Goal: Answer question/provide support: Share knowledge or assist other users

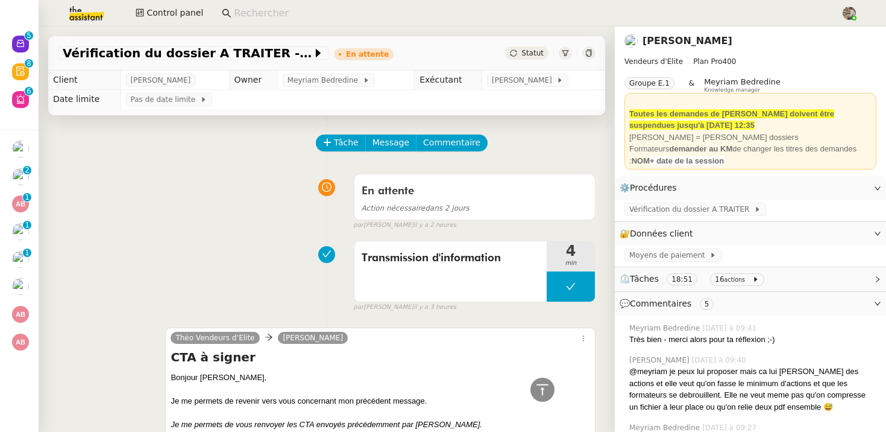
scroll to position [1428, 0]
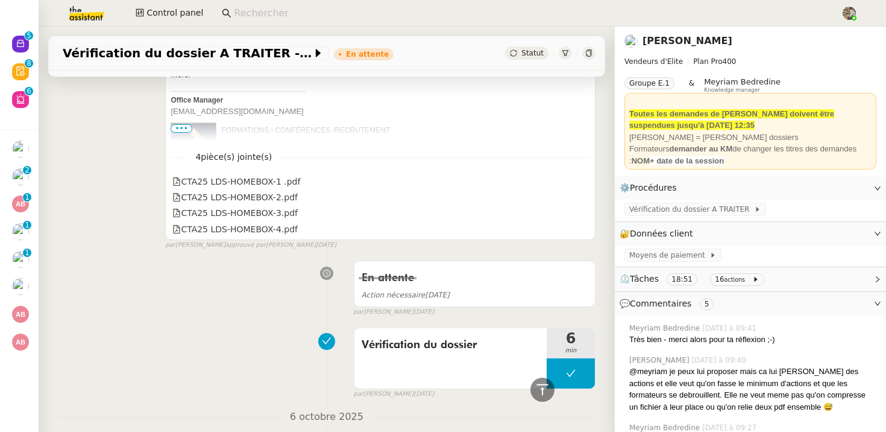
click at [279, 13] on input at bounding box center [531, 13] width 595 height 16
paste input "Gilbert Avakian"
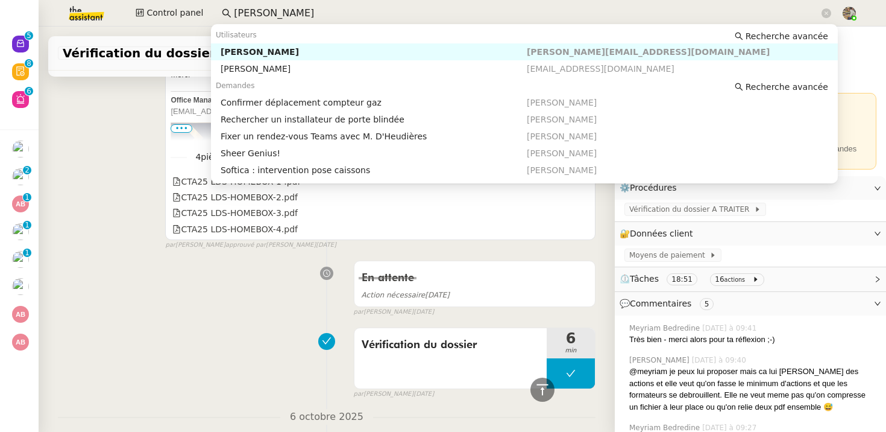
click at [262, 53] on div "Gilbert AVAKIAN" at bounding box center [374, 51] width 306 height 11
type input "Gilbert Avakian"
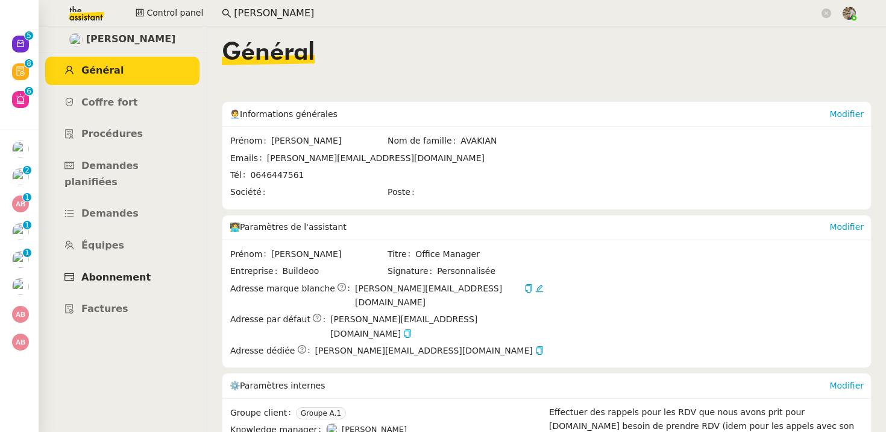
click at [119, 271] on span "Abonnement" at bounding box center [115, 276] width 69 height 11
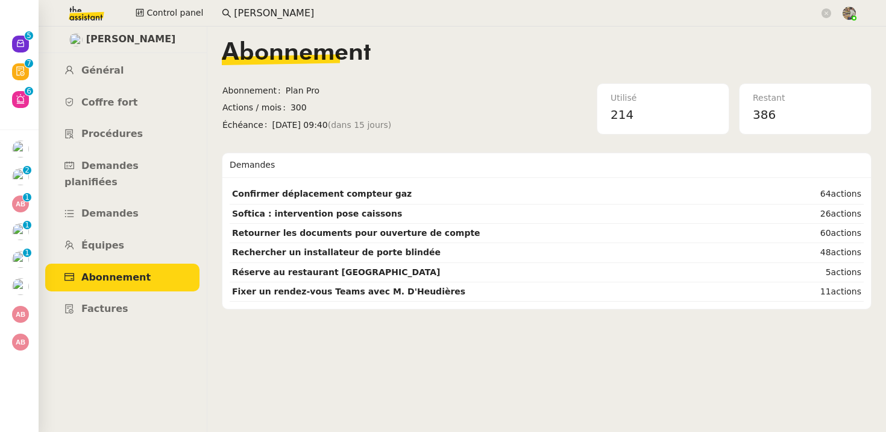
click at [107, 41] on span "[PERSON_NAME]" at bounding box center [131, 39] width 90 height 16
click at [78, 36] on img at bounding box center [75, 39] width 13 height 13
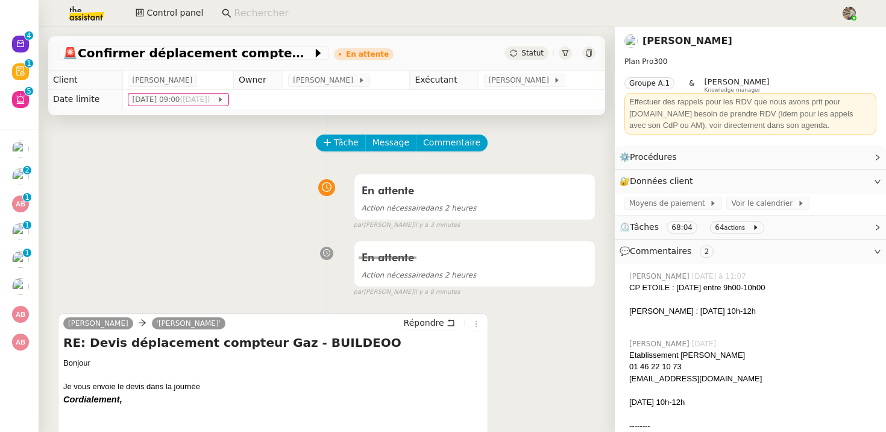
drag, startPoint x: 124, startPoint y: 77, endPoint x: 192, endPoint y: 81, distance: 68.3
click at [192, 81] on td "Gilbert AVAKIAN" at bounding box center [177, 80] width 111 height 19
copy span "Gilbert AVAKIAN"
click at [654, 36] on link "Gilbert AVAKIAN" at bounding box center [688, 40] width 90 height 11
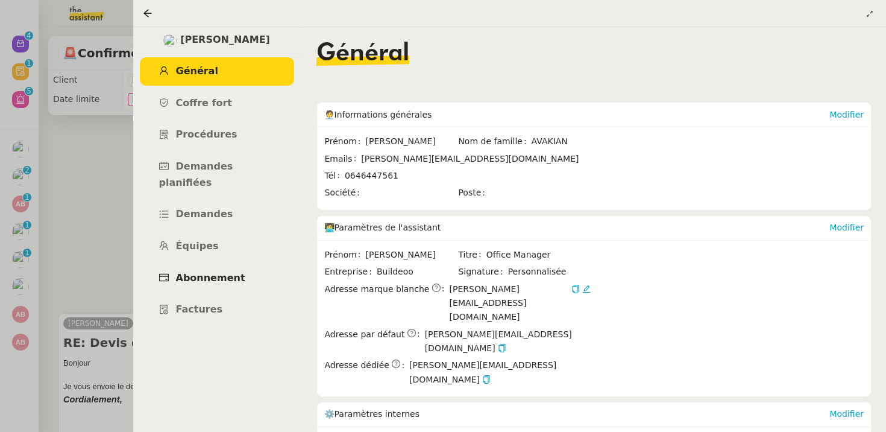
click at [196, 272] on span "Abonnement" at bounding box center [210, 277] width 69 height 11
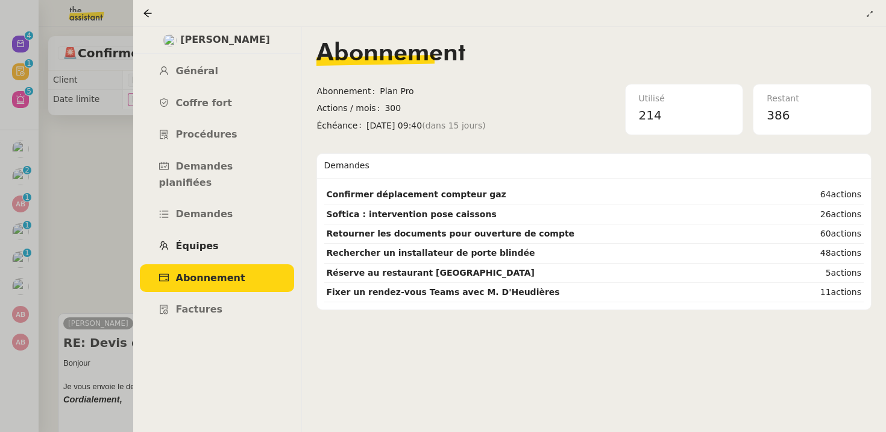
click at [187, 240] on span "Équipes" at bounding box center [197, 245] width 43 height 11
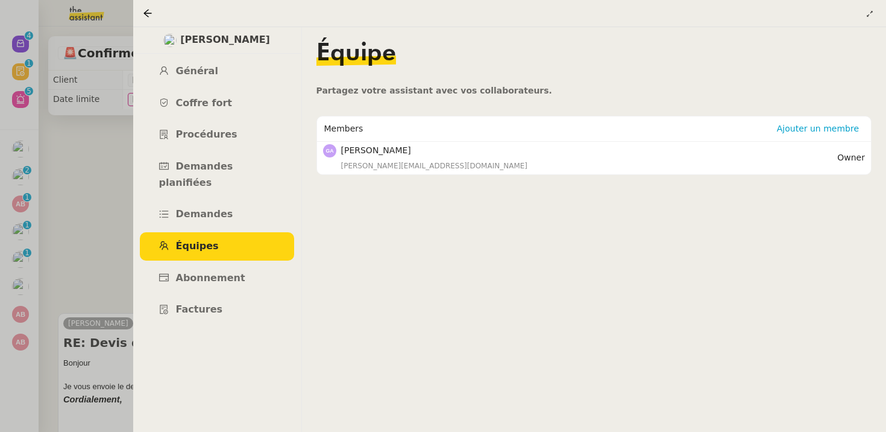
click at [93, 206] on div at bounding box center [443, 216] width 886 height 432
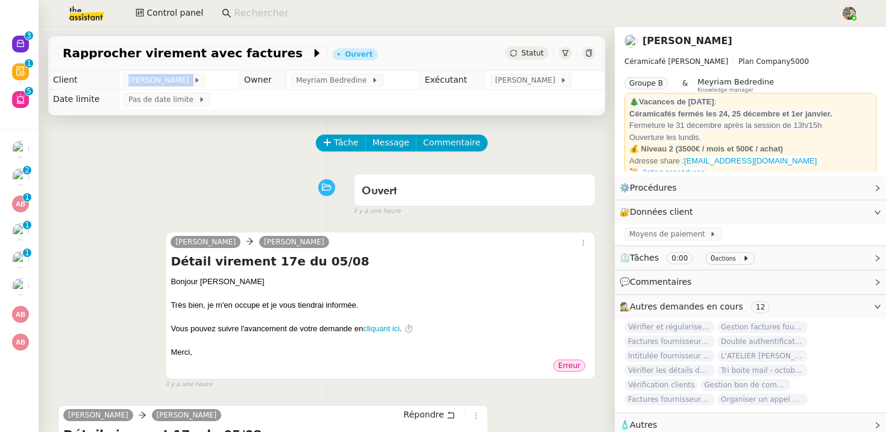
drag, startPoint x: 118, startPoint y: 75, endPoint x: 217, endPoint y: 77, distance: 98.9
click at [217, 77] on td "Genevieve Landsmann" at bounding box center [179, 80] width 121 height 19
copy span "[PERSON_NAME]"
click at [503, 305] on div "Très bien, je m'en occupe et je vous tiendrai informée." at bounding box center [381, 305] width 420 height 12
click at [555, 365] on span "Renvoyer" at bounding box center [556, 365] width 40 height 12
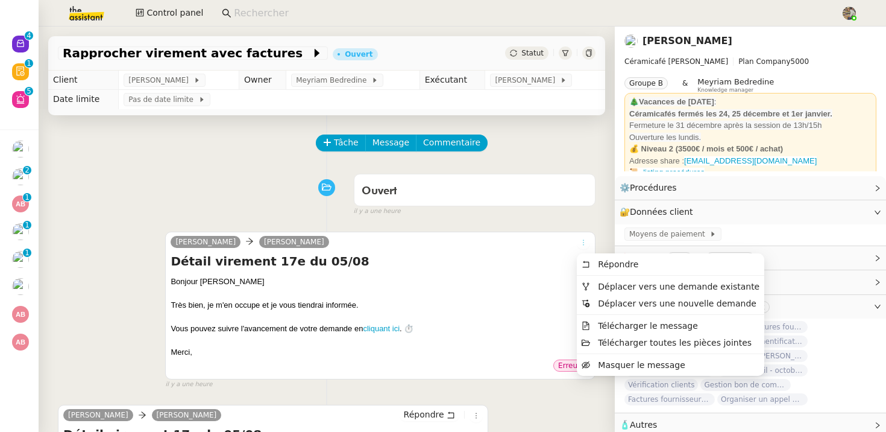
click at [583, 242] on icon at bounding box center [583, 242] width 7 height 7
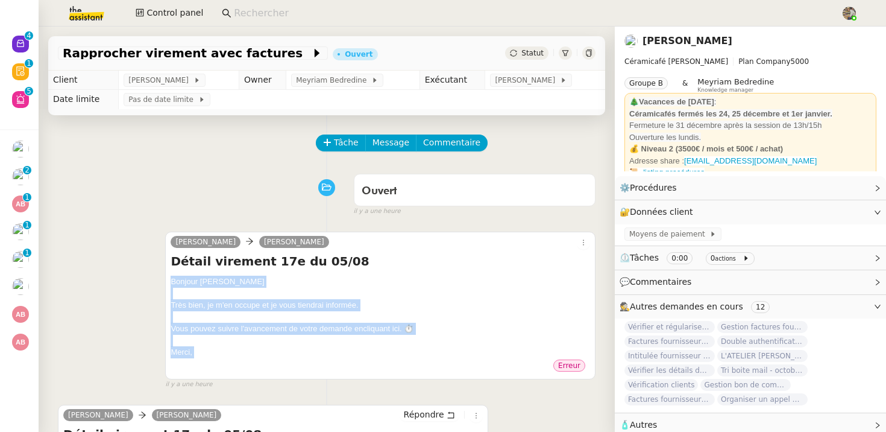
drag, startPoint x: 311, startPoint y: 367, endPoint x: 166, endPoint y: 272, distance: 172.9
click at [166, 271] on div "Charlie Genevieve Landsmann Détail virement 17e du 05/08 Bonjour Geneviève Très…" at bounding box center [380, 306] width 431 height 148
copy div "Bonjour Geneviève Très bien, je m'en occupe et je vous tiendrai informée. Vous …"
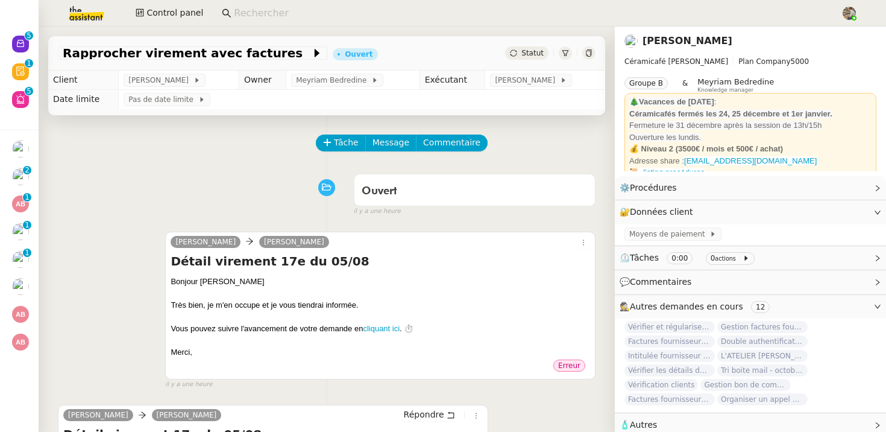
click at [571, 365] on span "Erreur" at bounding box center [569, 365] width 22 height 8
click at [544, 370] on span "Renvoyer" at bounding box center [556, 365] width 40 height 12
click at [560, 338] on div at bounding box center [381, 341] width 420 height 12
click at [569, 365] on span "Renvoyer" at bounding box center [556, 365] width 40 height 12
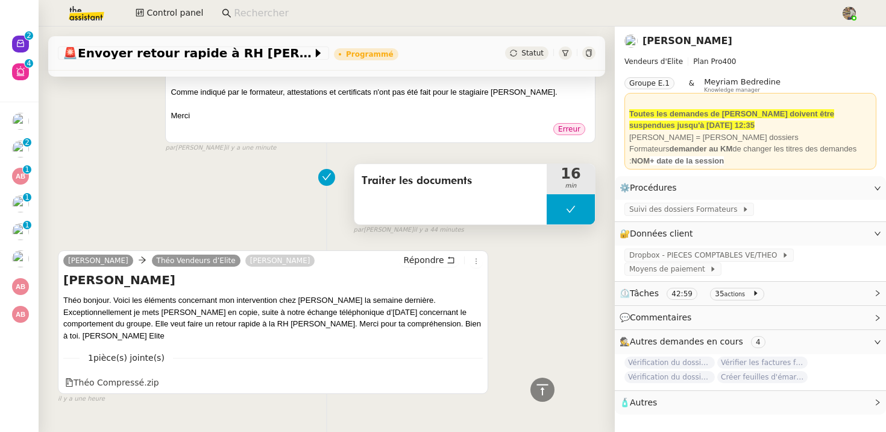
scroll to position [535, 0]
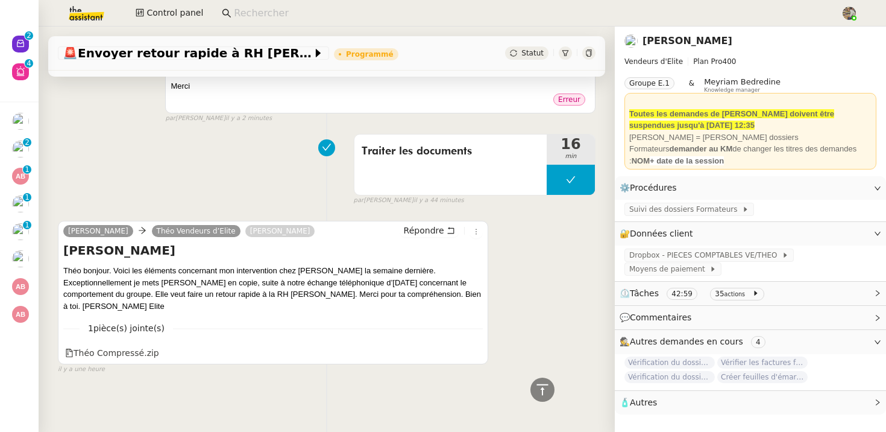
click at [594, 55] on div at bounding box center [588, 52] width 13 height 13
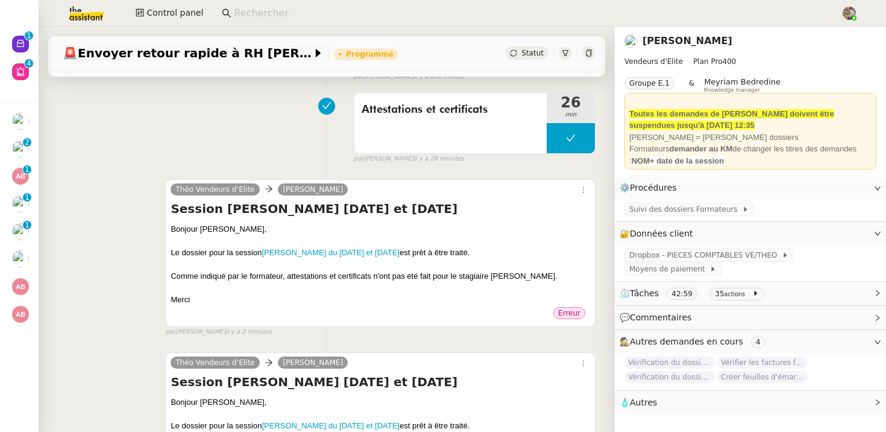
scroll to position [0, 0]
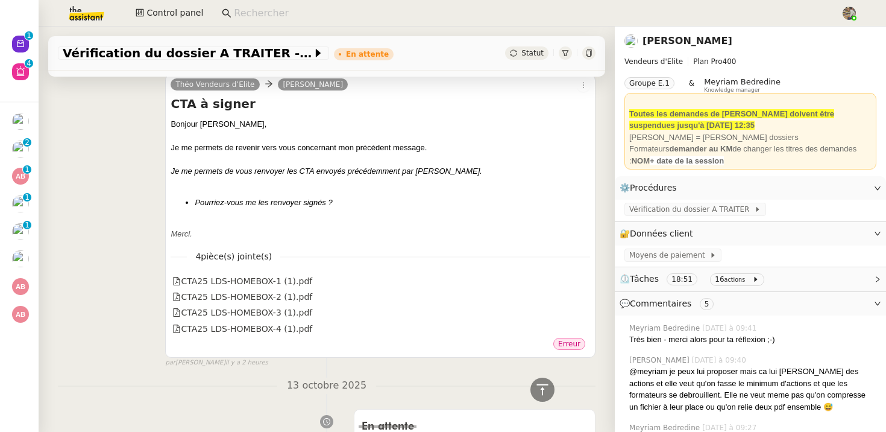
scroll to position [255, 0]
click at [585, 53] on icon at bounding box center [588, 52] width 7 height 7
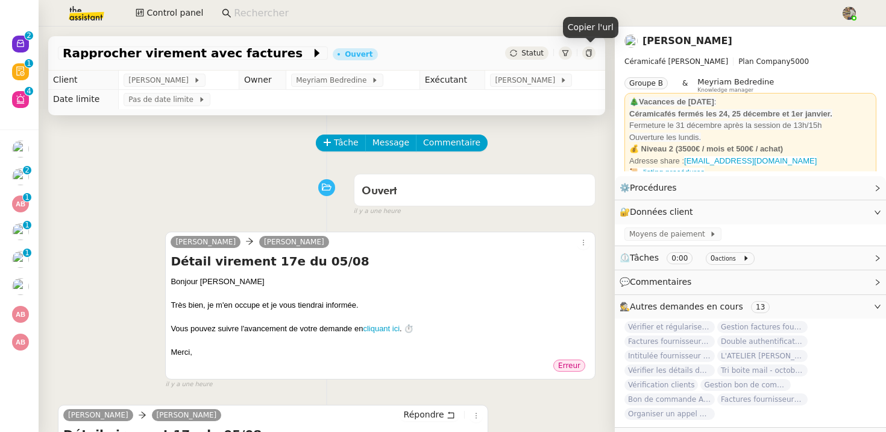
click at [591, 53] on icon at bounding box center [588, 52] width 7 height 7
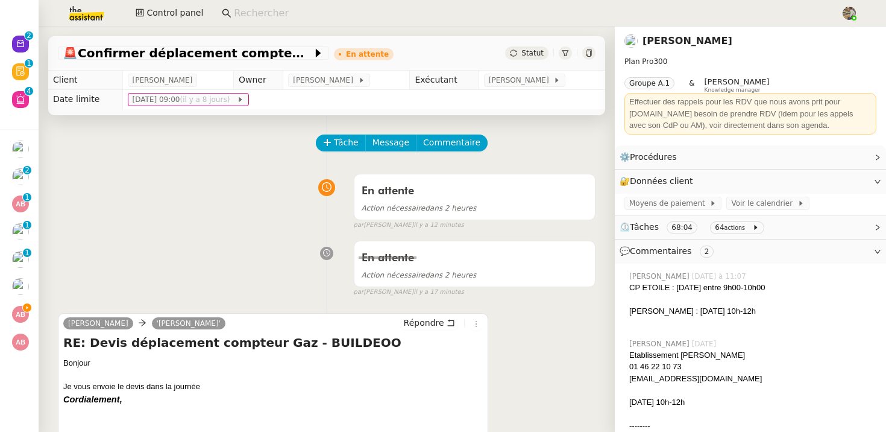
click at [588, 56] on icon at bounding box center [588, 52] width 5 height 7
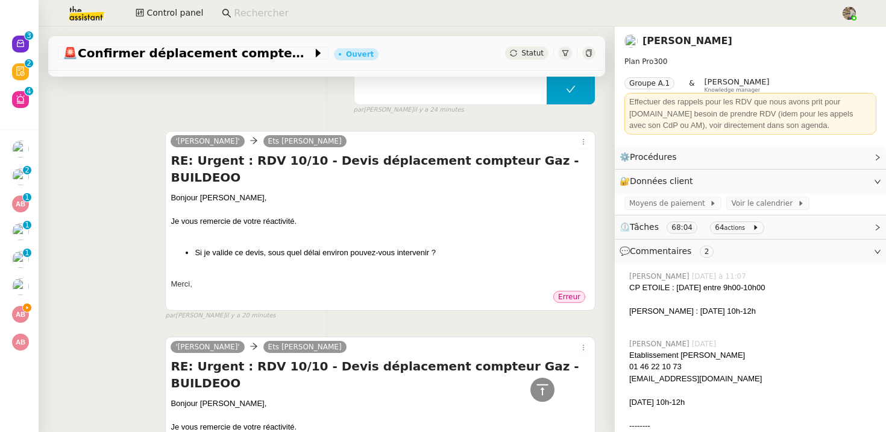
scroll to position [600, 0]
